Goal: Task Accomplishment & Management: Manage account settings

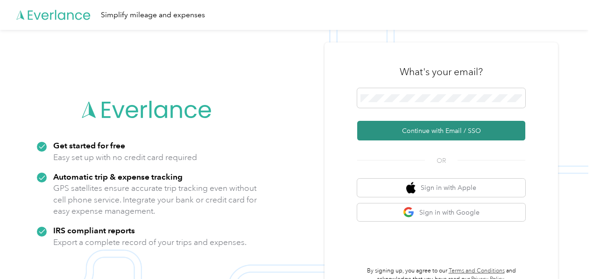
click at [439, 128] on button "Continue with Email / SSO" at bounding box center [441, 131] width 168 height 20
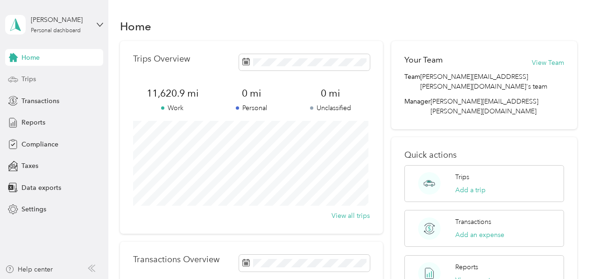
click at [30, 80] on span "Trips" at bounding box center [28, 79] width 14 height 10
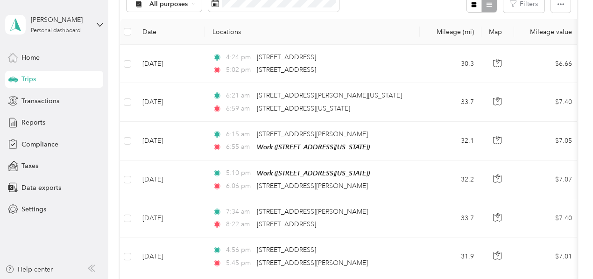
scroll to position [102, 0]
